Goal: Find specific page/section: Find specific page/section

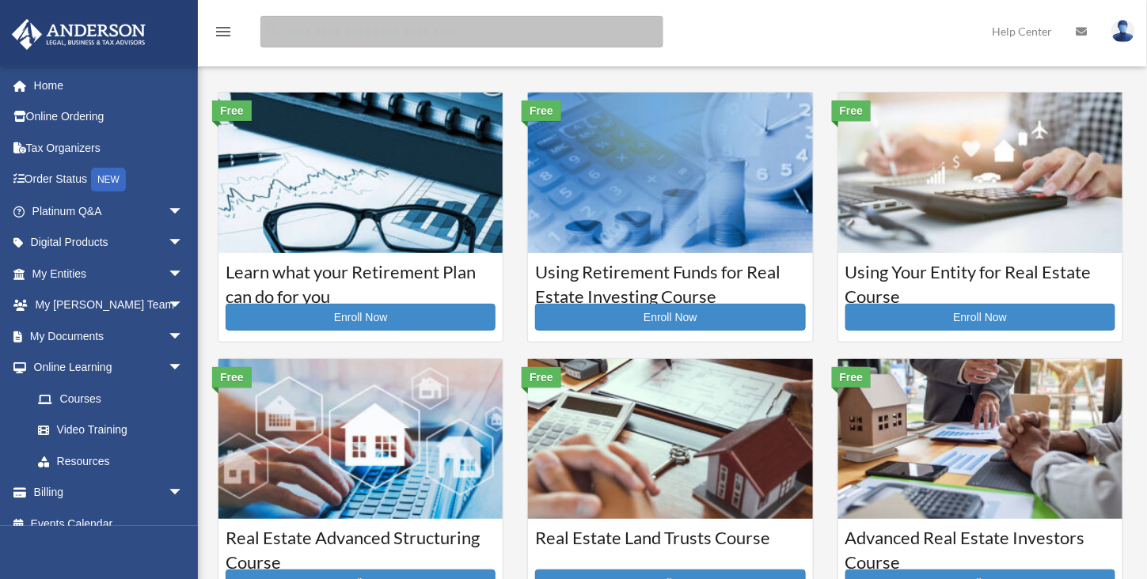
click at [637, 33] on input "search" at bounding box center [461, 32] width 403 height 32
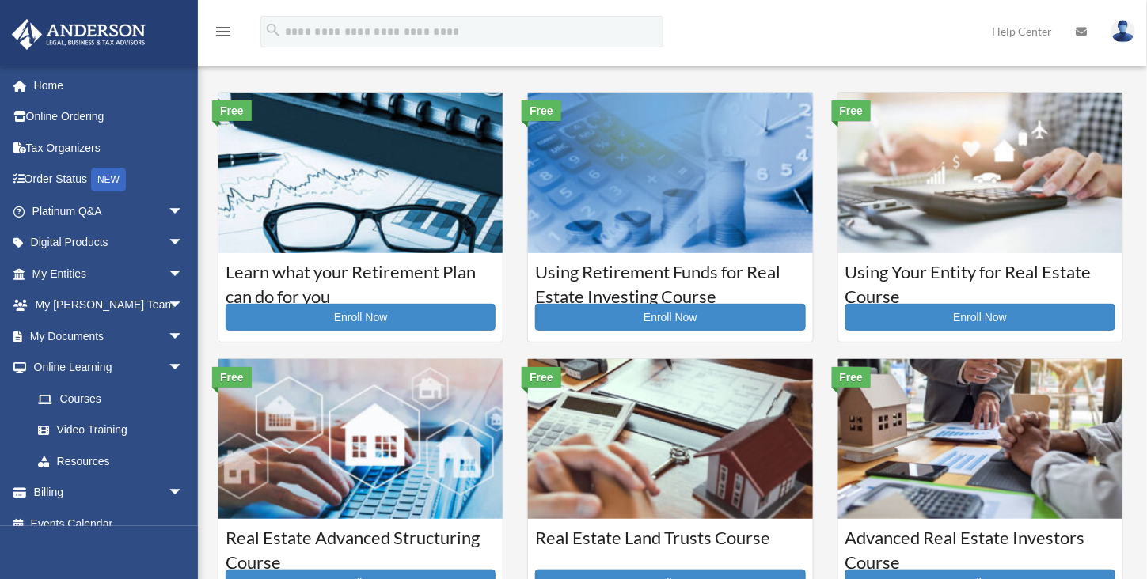
click at [761, 25] on div "menu search Site Menu add kerridcarter@gmail.com My Profile Reset Password Logo…" at bounding box center [573, 39] width 1123 height 54
click at [53, 271] on link "My Entities arrow_drop_down" at bounding box center [109, 274] width 196 height 32
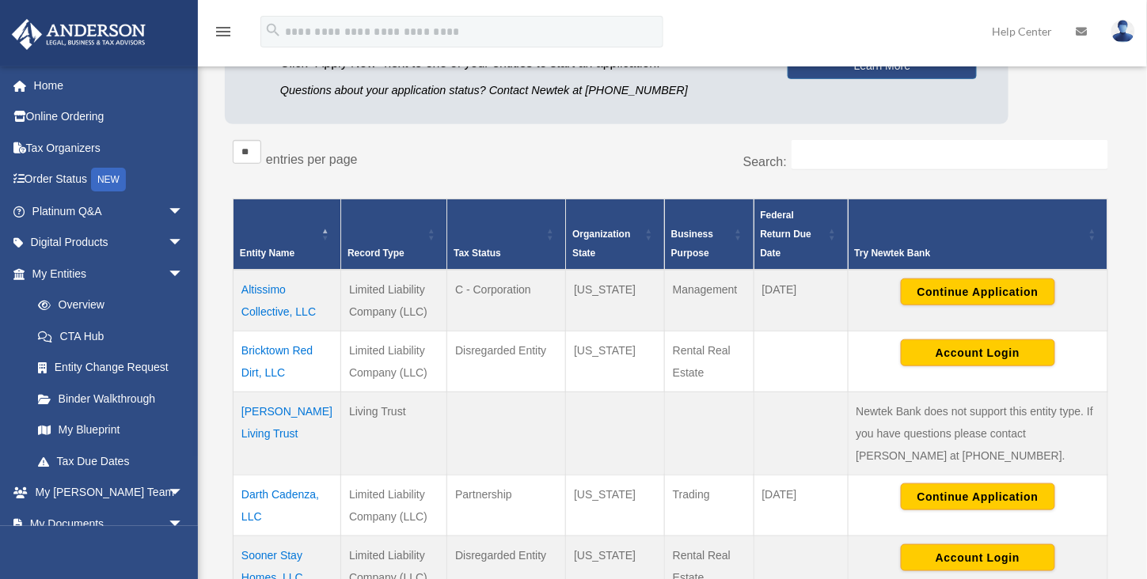
scroll to position [327, 0]
